Goal: Check status: Check status

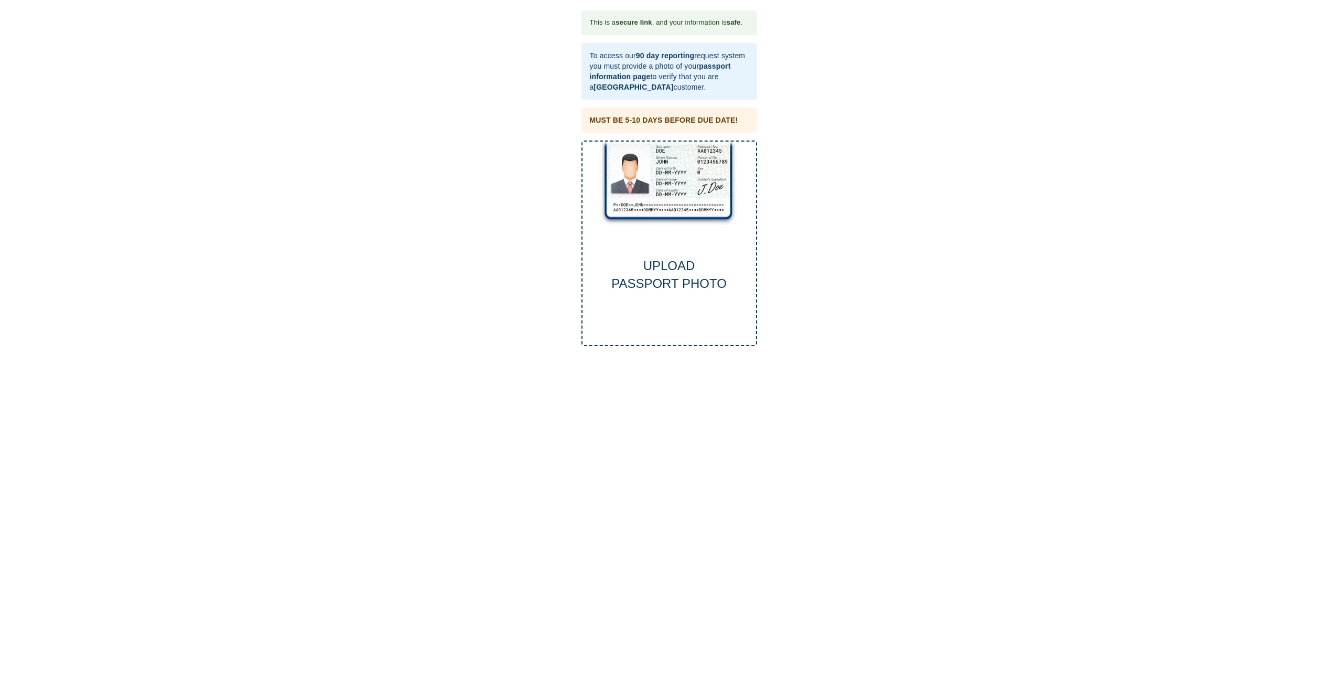
click at [666, 274] on div "UPLOAD PASSPORT PHOTO" at bounding box center [668, 275] width 173 height 36
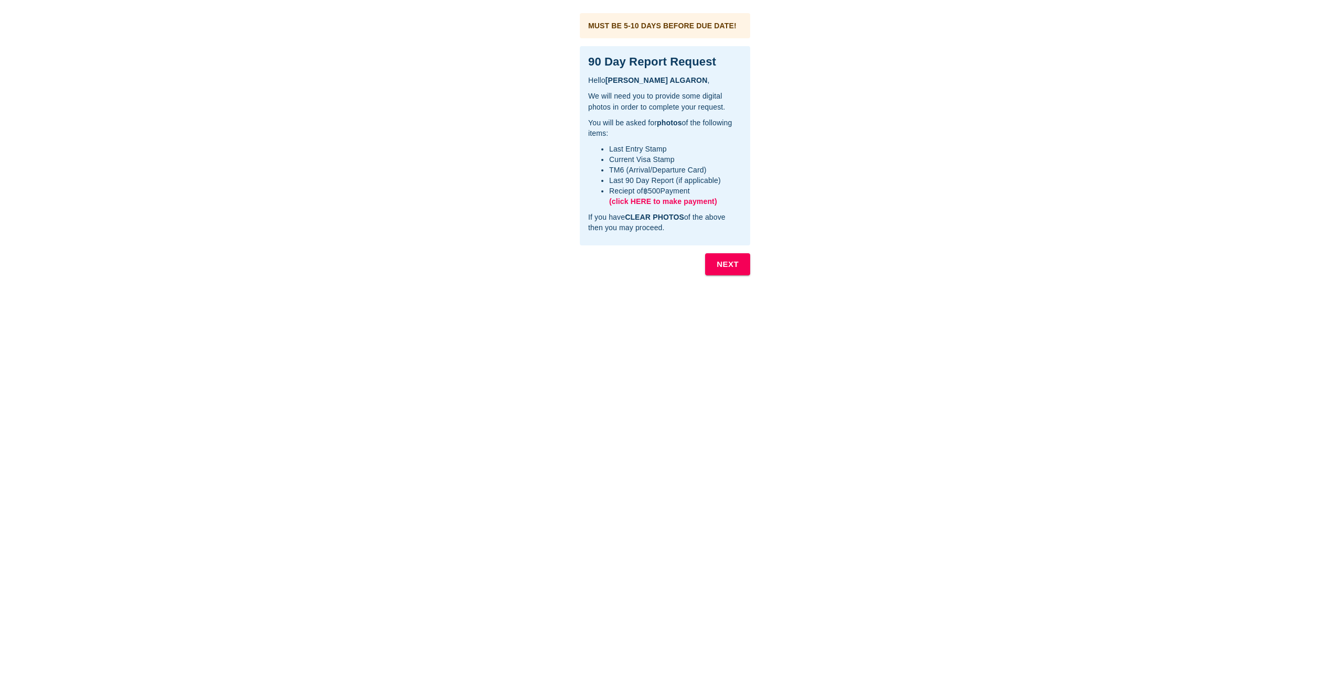
click at [728, 261] on b "NEXT" at bounding box center [727, 264] width 22 height 14
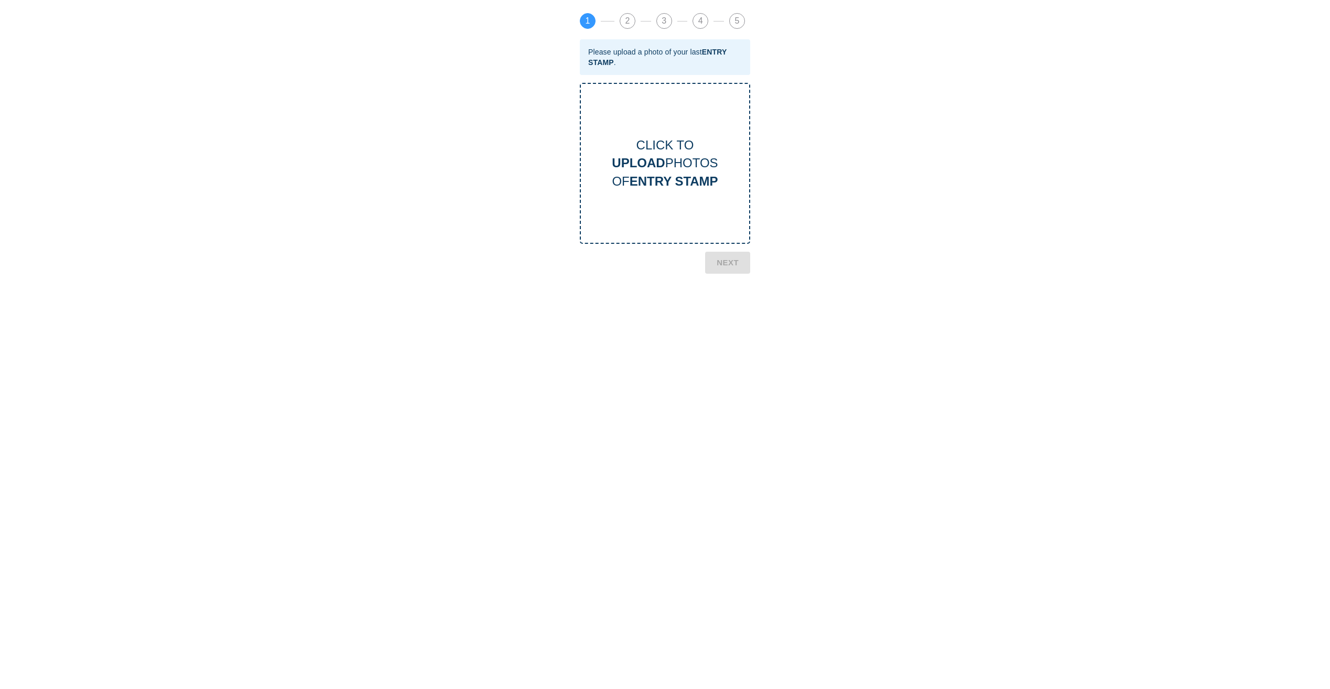
click at [634, 187] on b "ENTRY STAMP" at bounding box center [673, 181] width 89 height 14
click at [733, 321] on b "NEXT" at bounding box center [727, 319] width 22 height 14
click at [655, 178] on b "CURRENT VISA" at bounding box center [673, 181] width 94 height 14
click at [732, 321] on b "NEXT" at bounding box center [727, 318] width 22 height 14
click at [672, 184] on b "TM6 CARD" at bounding box center [673, 181] width 65 height 14
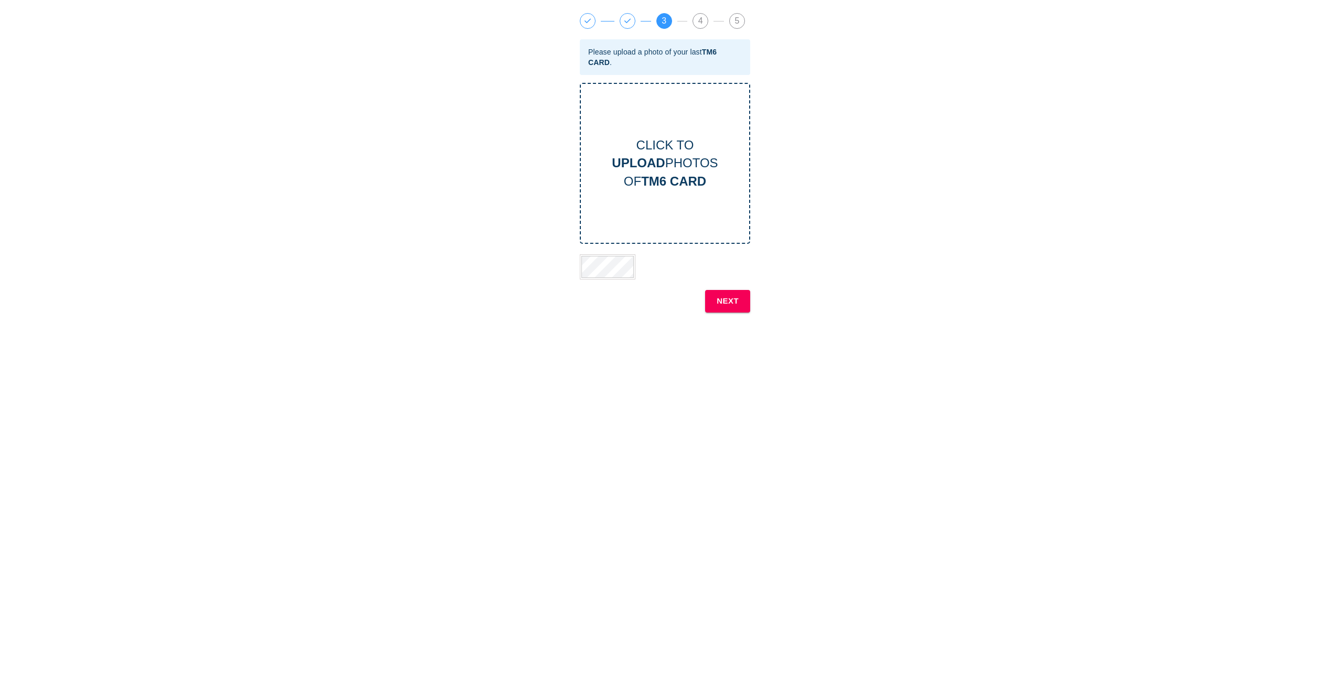
click at [732, 306] on b "NEXT" at bounding box center [727, 301] width 22 height 14
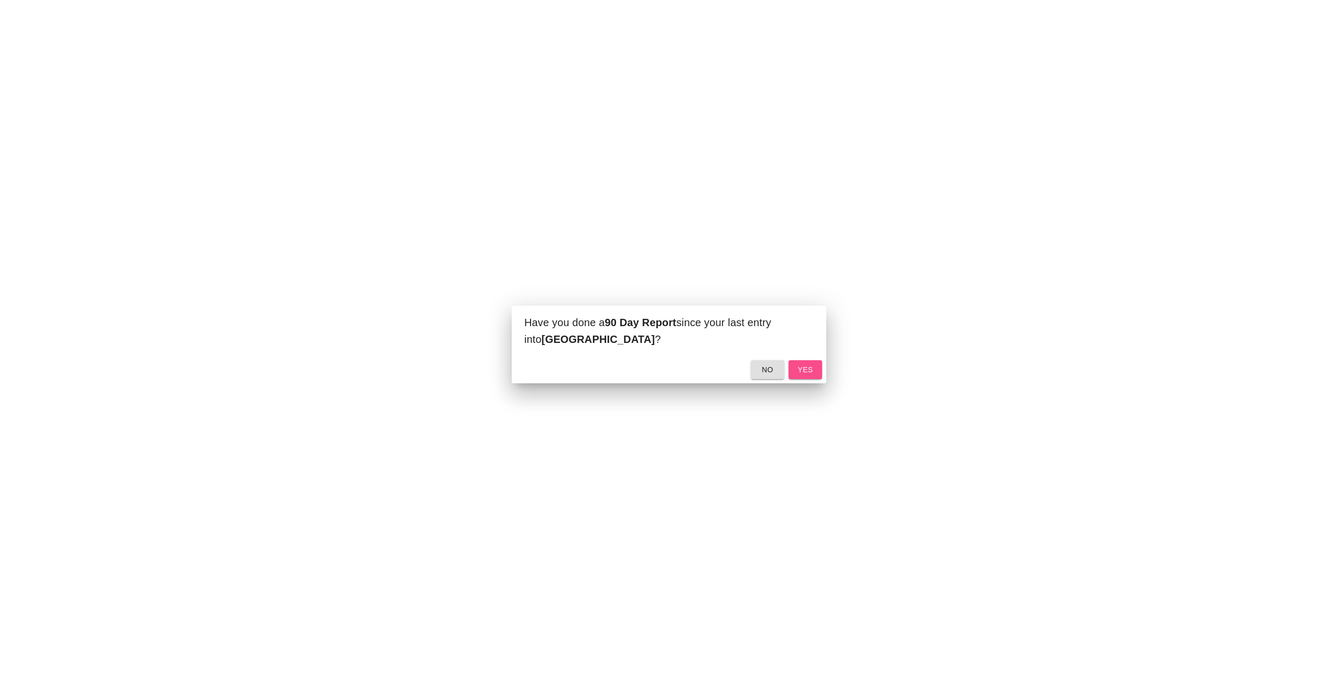
click at [806, 369] on span "yes" at bounding box center [805, 369] width 17 height 13
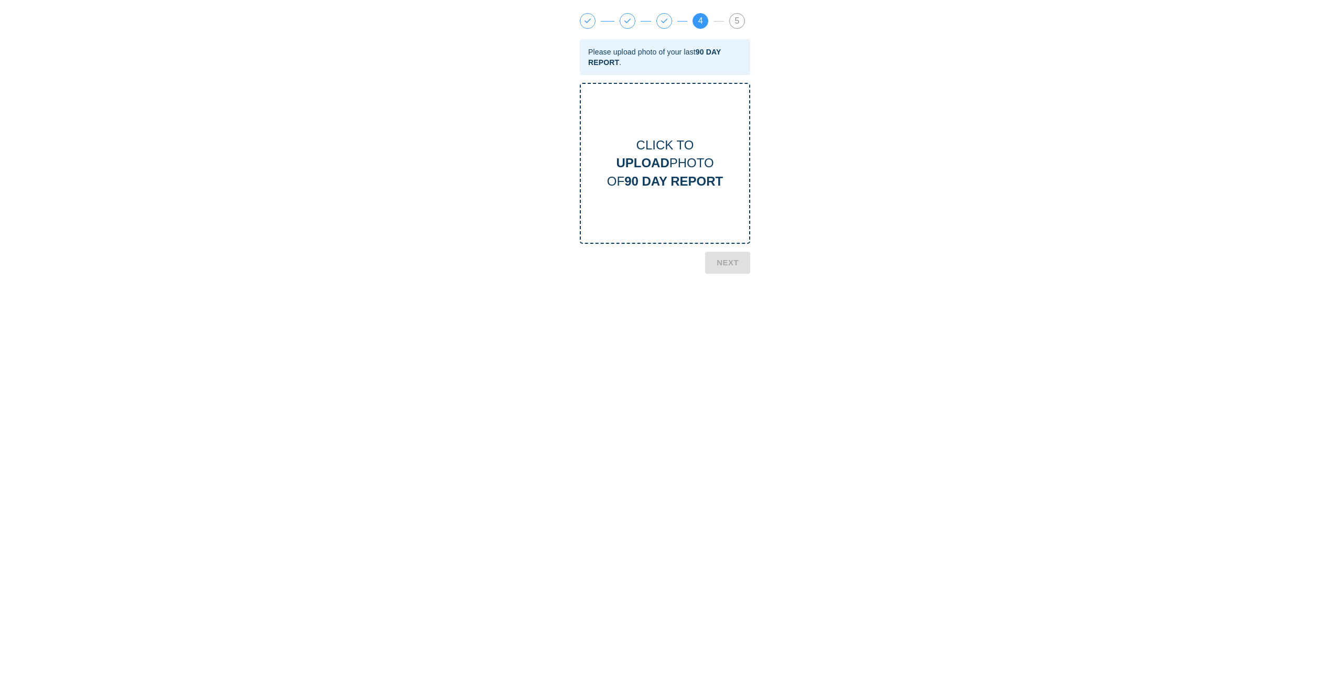
click at [650, 188] on b "90 DAY REPORT" at bounding box center [673, 181] width 99 height 14
click at [727, 357] on b "NEXT" at bounding box center [727, 353] width 22 height 14
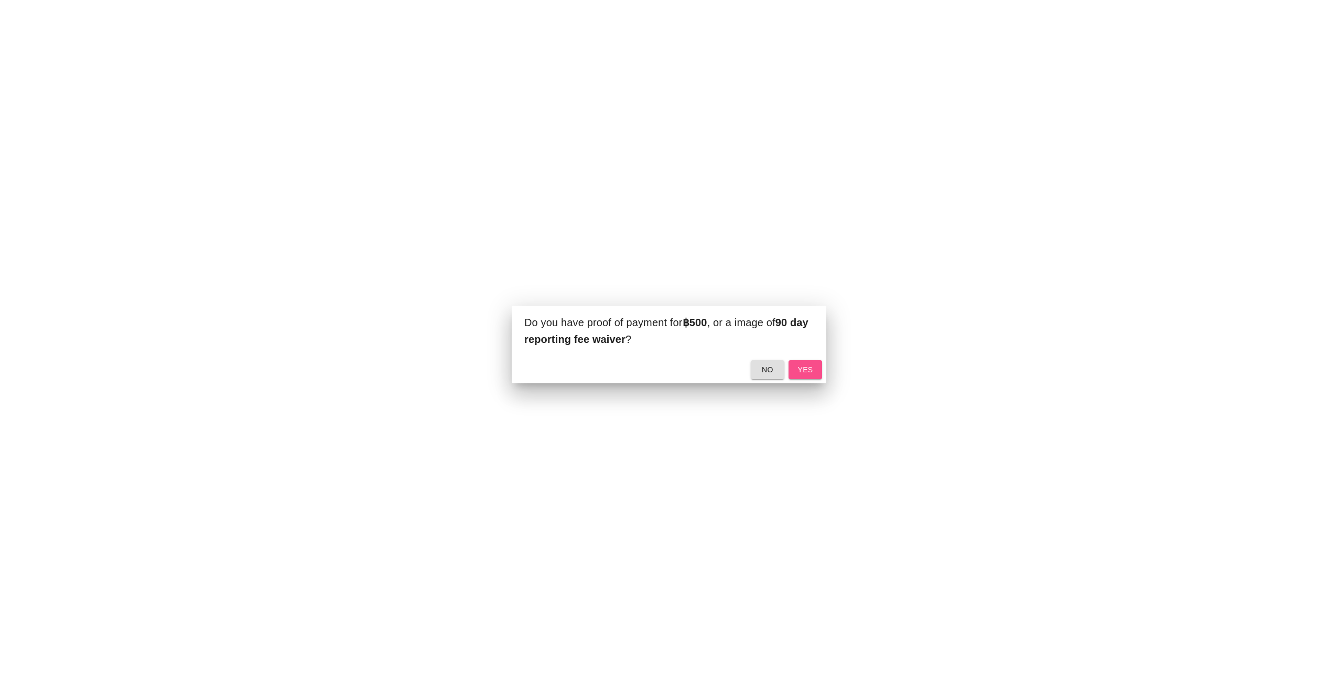
click at [797, 371] on span "yes" at bounding box center [805, 369] width 17 height 13
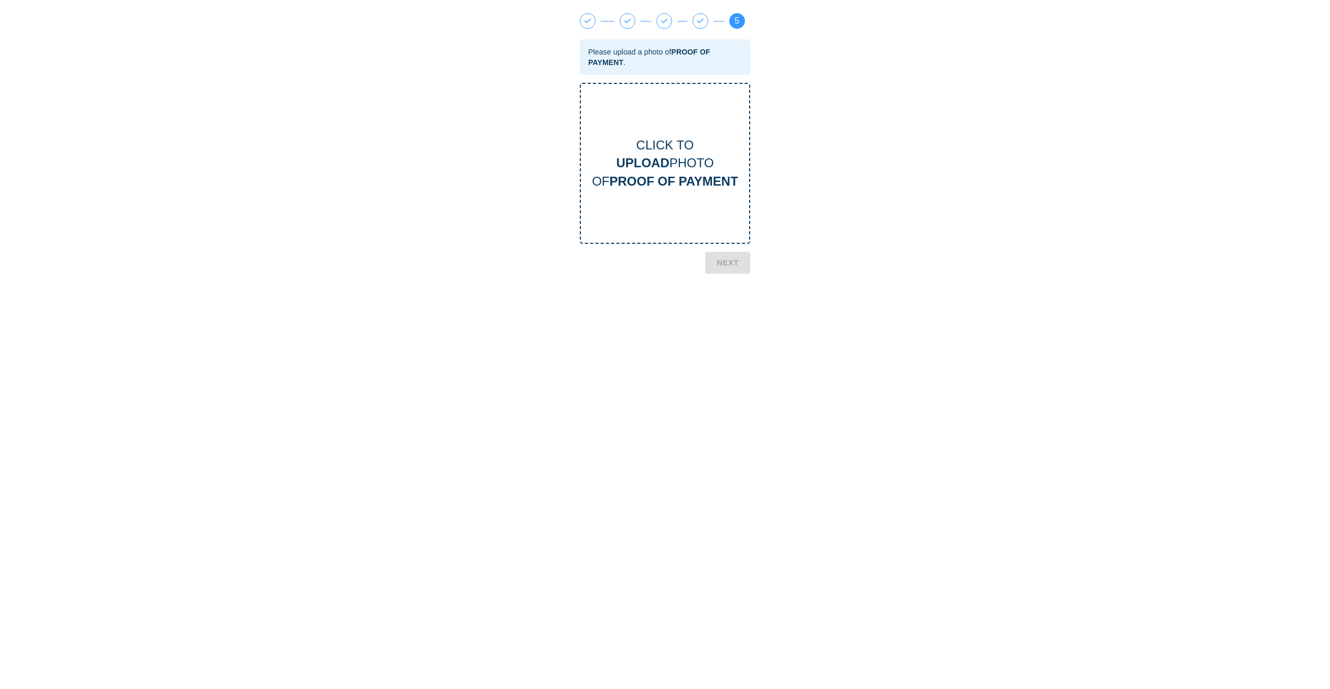
click at [679, 187] on b "PROOF OF PAYMENT" at bounding box center [673, 181] width 128 height 14
click at [731, 346] on b "NEXT" at bounding box center [727, 343] width 22 height 14
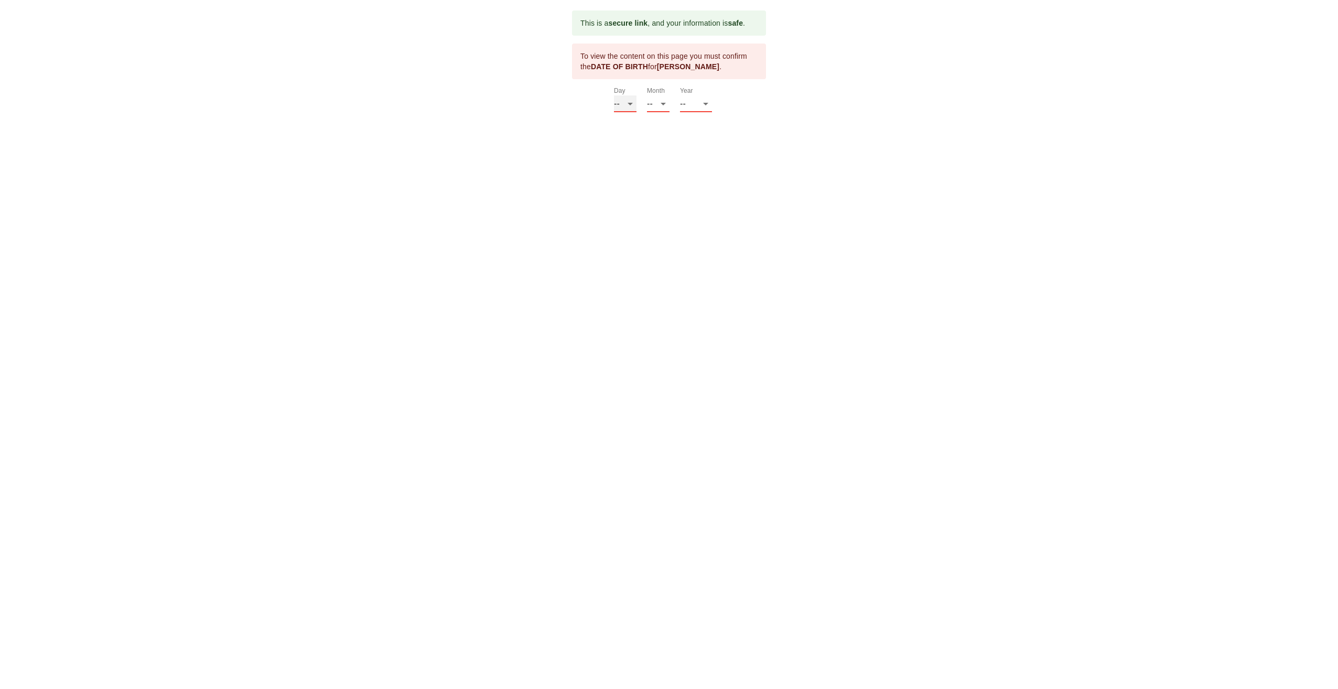
click at [629, 109] on select "-- 01 02 03 04 05 06 07 08 09 10 11 12 13 14 15 16 17 18 19 20 21 22 23 24 25 2…" at bounding box center [625, 103] width 23 height 17
select select "29"
click at [614, 95] on select "-- 01 02 03 04 05 06 07 08 09 10 11 12 13 14 15 16 17 18 19 20 21 22 23 24 25 2…" at bounding box center [625, 103] width 23 height 17
click at [661, 103] on select "-- 01 02 03 04 05 06 07 08 09 10 11 12" at bounding box center [658, 103] width 23 height 17
select select "10"
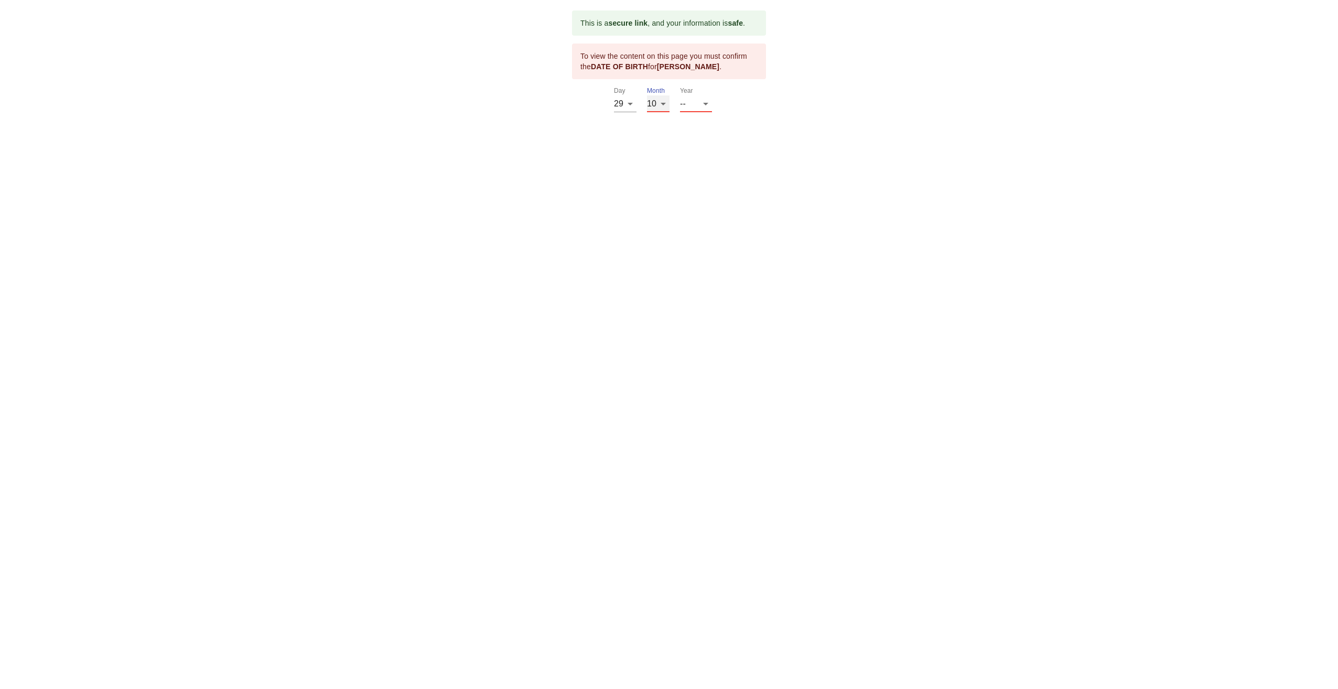
click at [647, 95] on select "-- 01 02 03 04 05 06 07 08 09 10 11 12" at bounding box center [658, 103] width 23 height 17
click at [707, 102] on select "-- 2025 2024 2023 2022 2021 2020 2019 2018 2017 2016 2015 2014 2013 2012 2011 2…" at bounding box center [696, 103] width 32 height 17
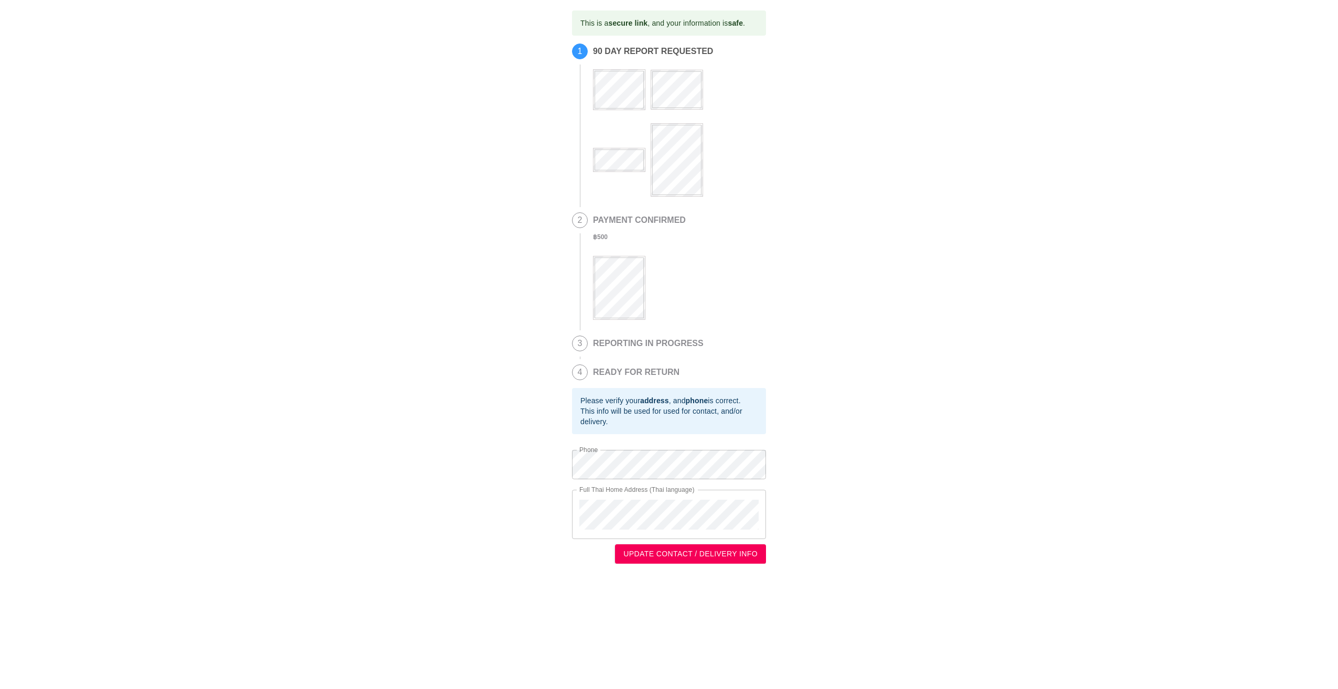
click at [297, 264] on div "This is a secure link , and your information is safe . 1 90 DAY REPORT REQUESTE…" at bounding box center [668, 286] width 1317 height 553
